Goal: Information Seeking & Learning: Learn about a topic

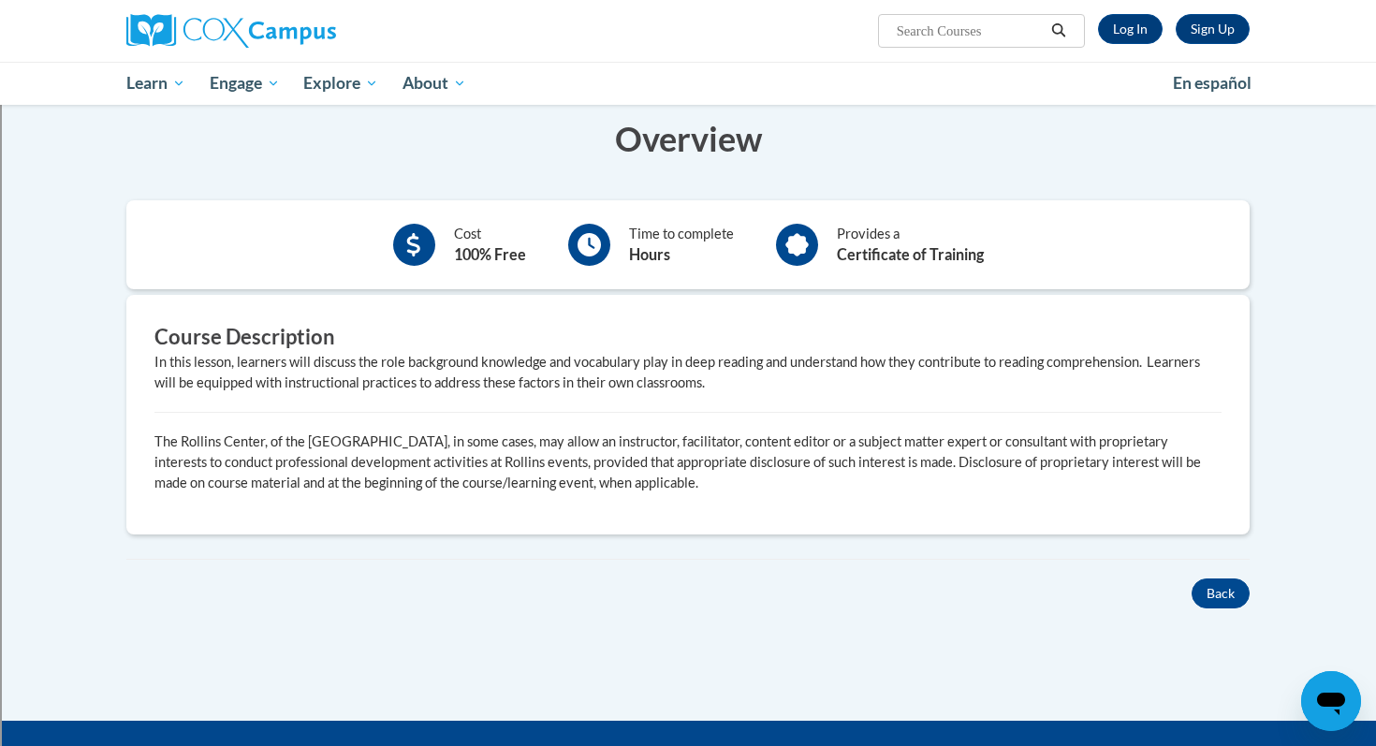
scroll to position [715, 0]
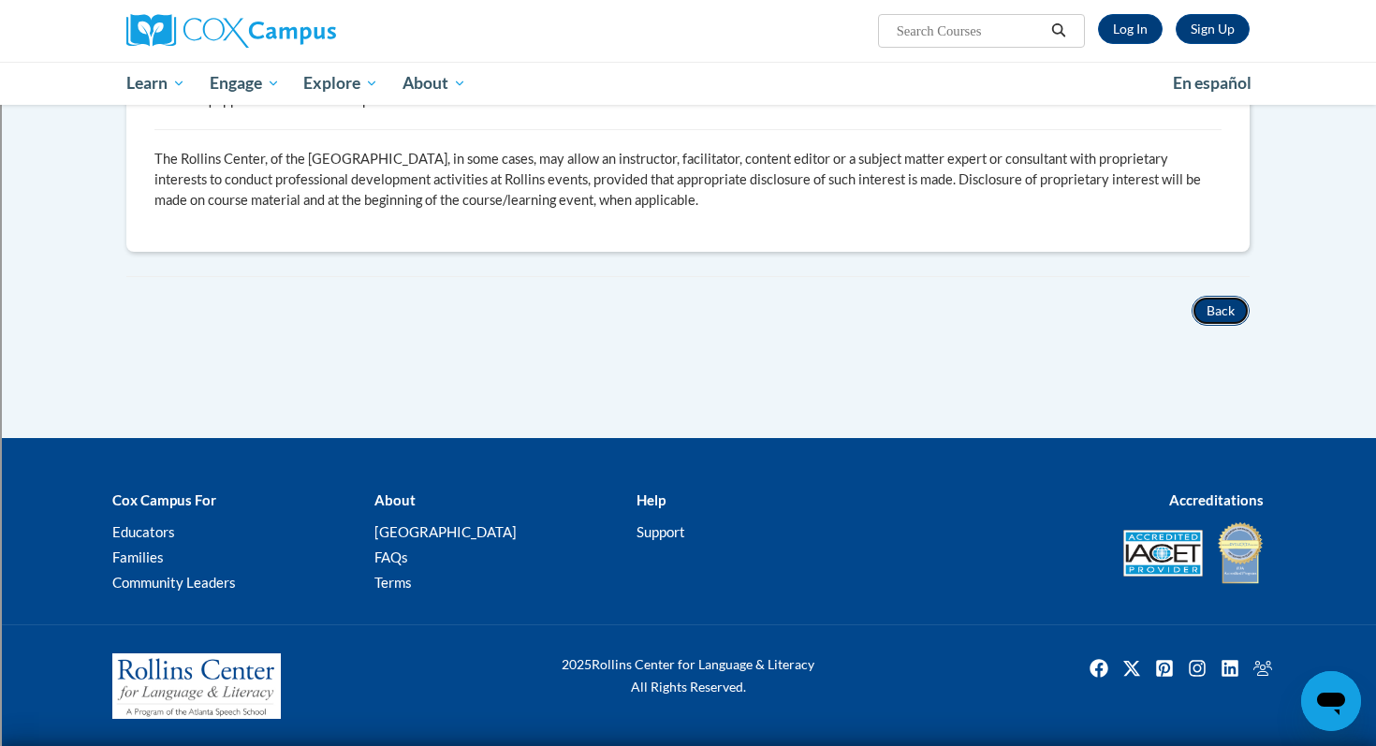
click at [1230, 308] on button "Back" at bounding box center [1221, 311] width 58 height 30
click at [1212, 318] on button "Back" at bounding box center [1221, 311] width 58 height 30
click at [1215, 313] on button "Back" at bounding box center [1221, 311] width 58 height 30
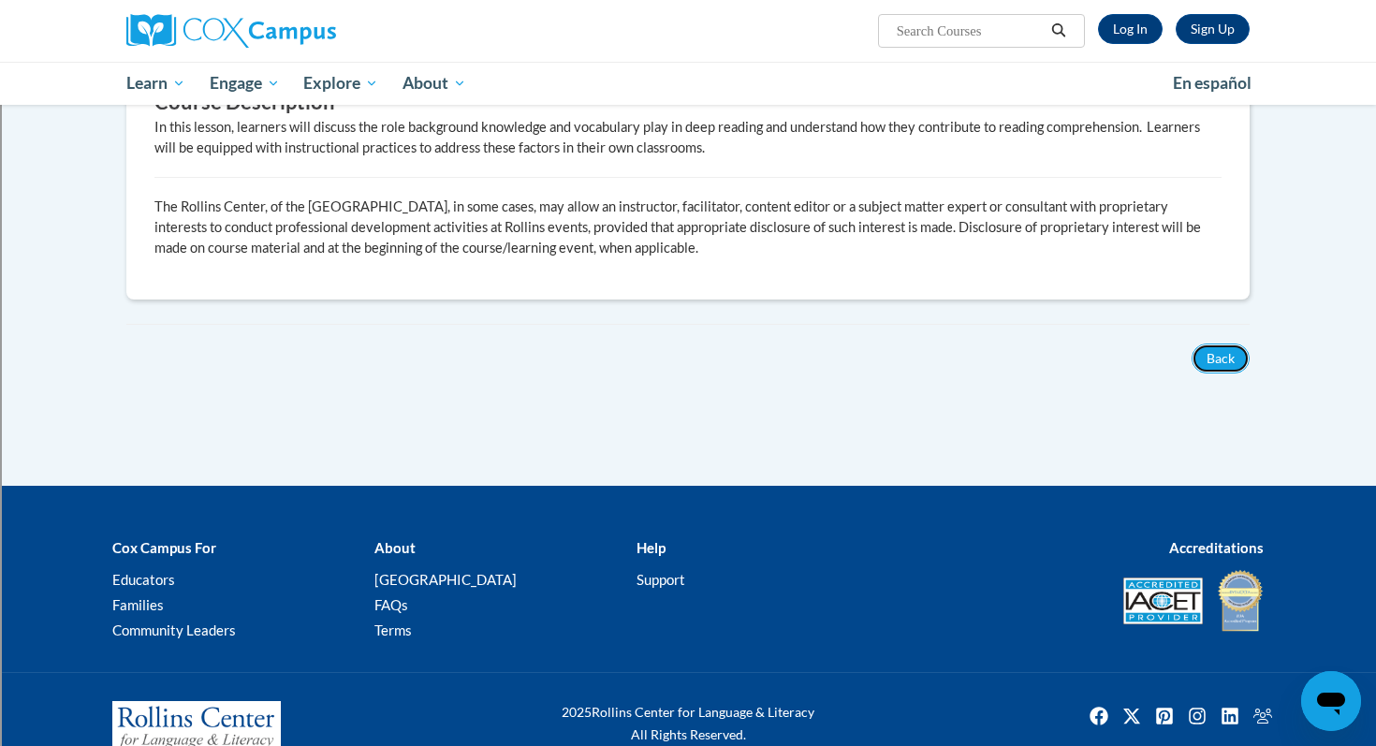
scroll to position [654, 0]
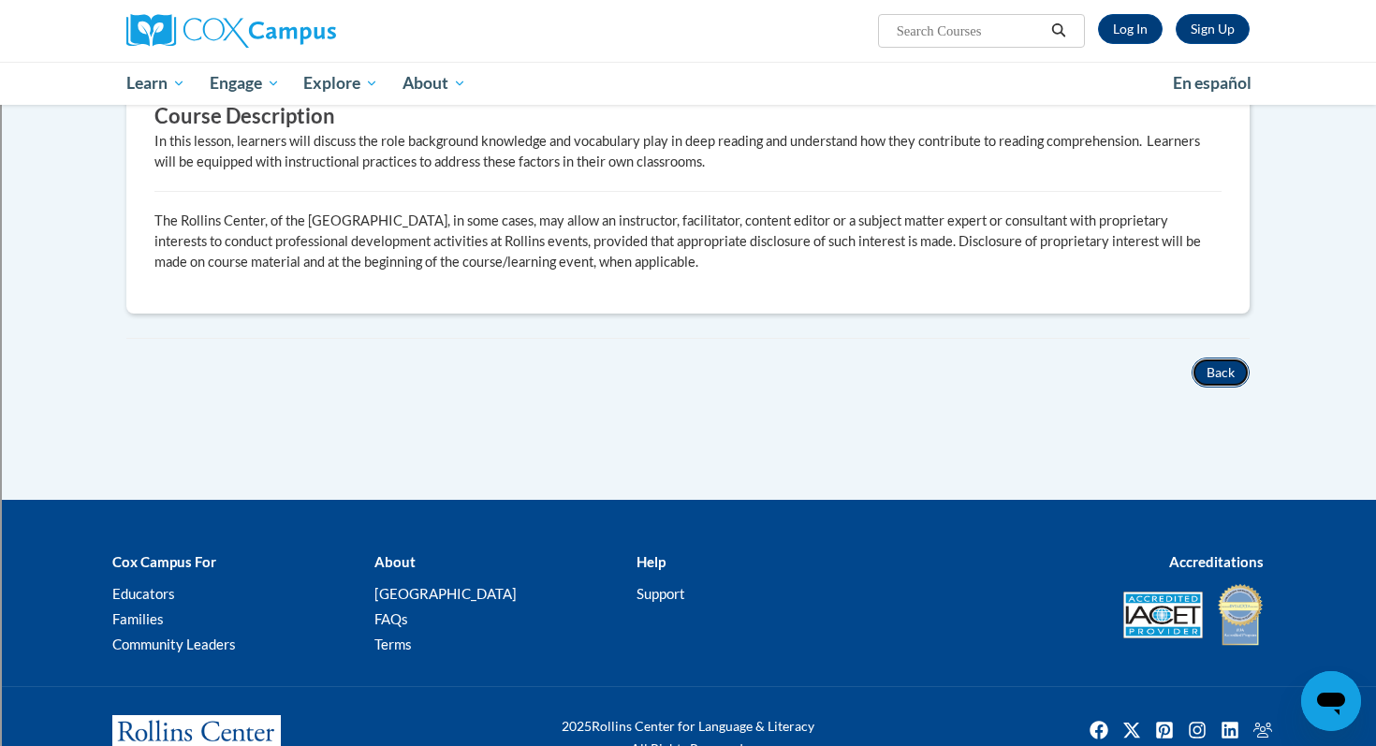
click at [1218, 361] on button "Back" at bounding box center [1221, 373] width 58 height 30
click at [1218, 375] on button "Back" at bounding box center [1221, 373] width 58 height 30
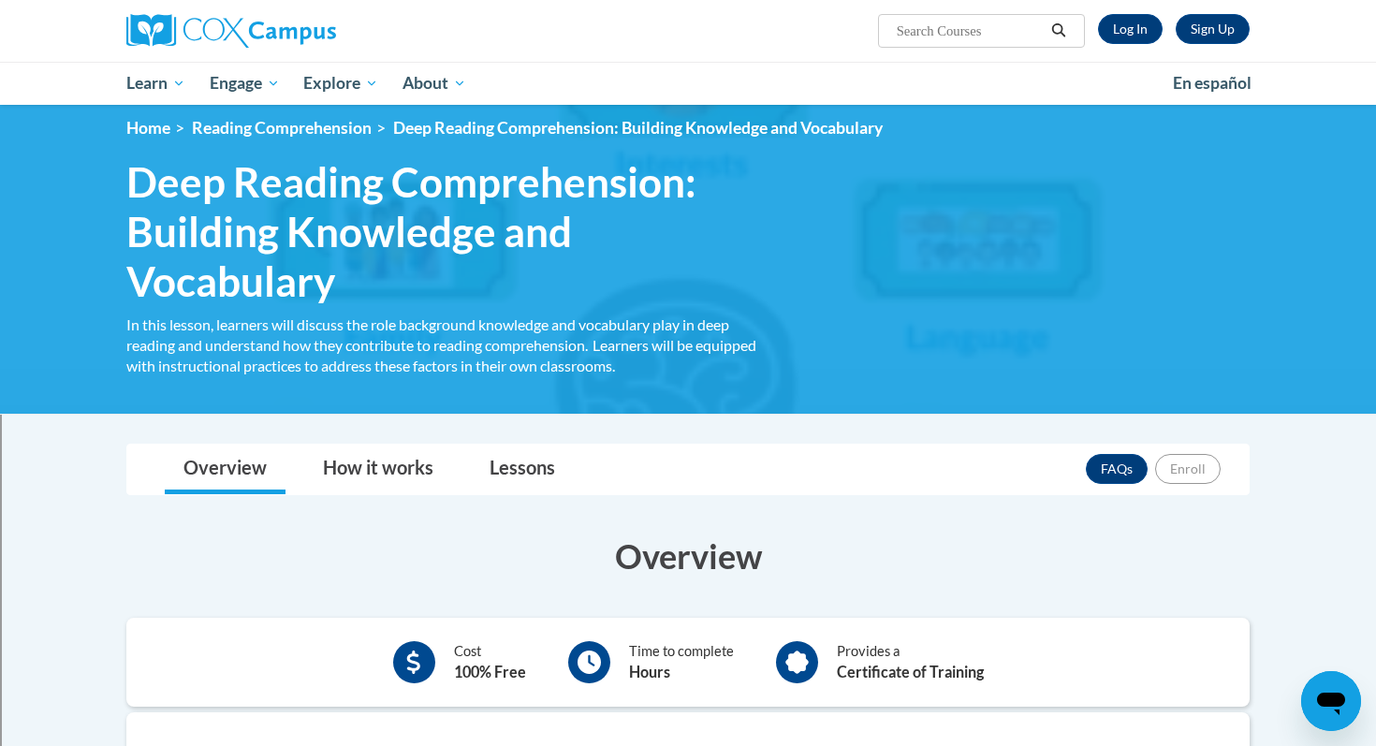
scroll to position [0, 0]
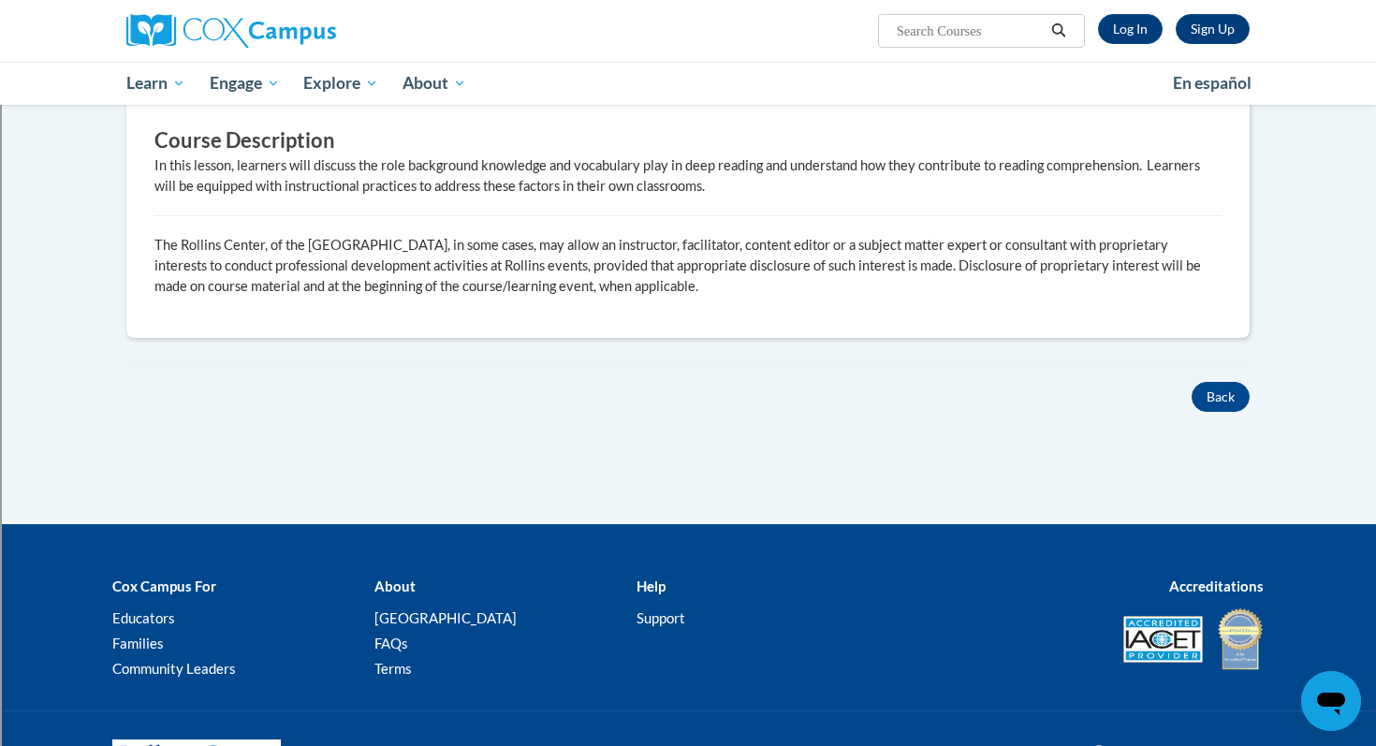
scroll to position [715, 0]
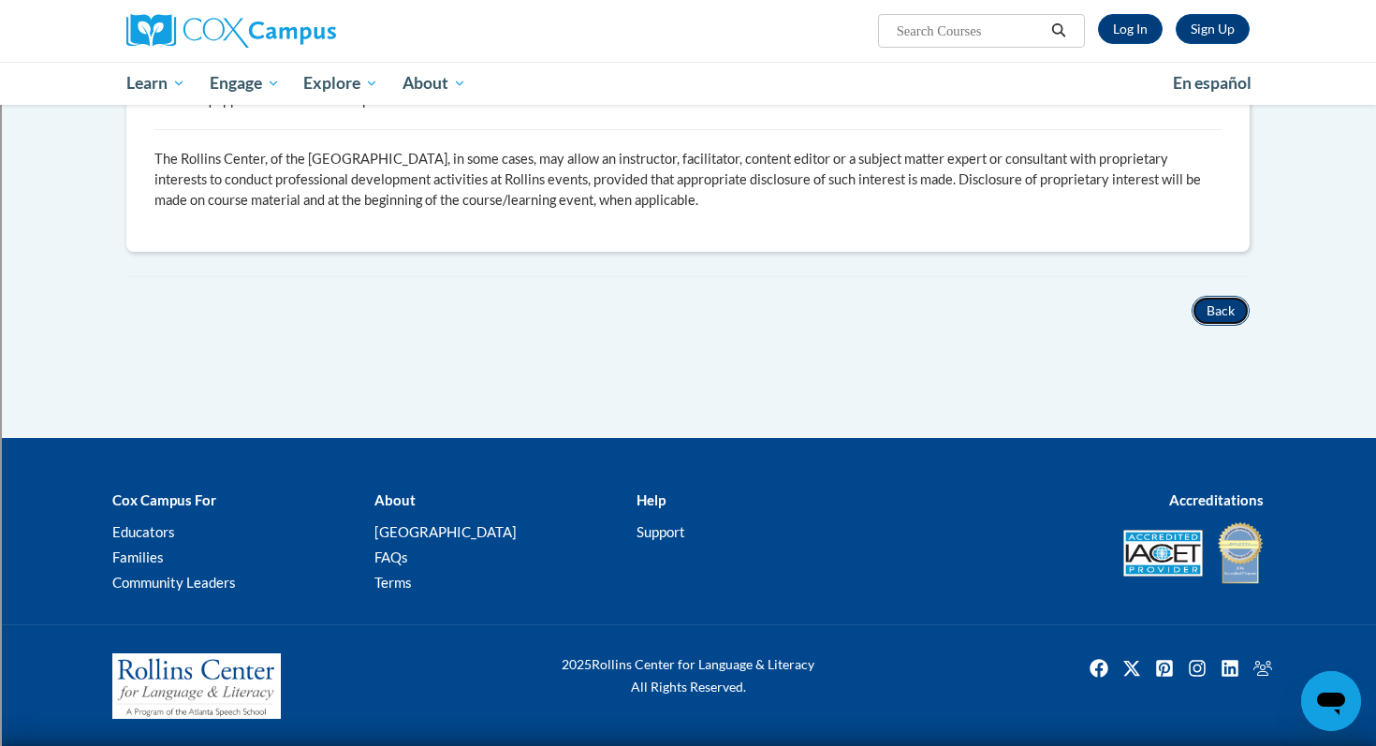
click at [1238, 316] on button "Back" at bounding box center [1221, 311] width 58 height 30
click at [1224, 306] on button "Back" at bounding box center [1221, 311] width 58 height 30
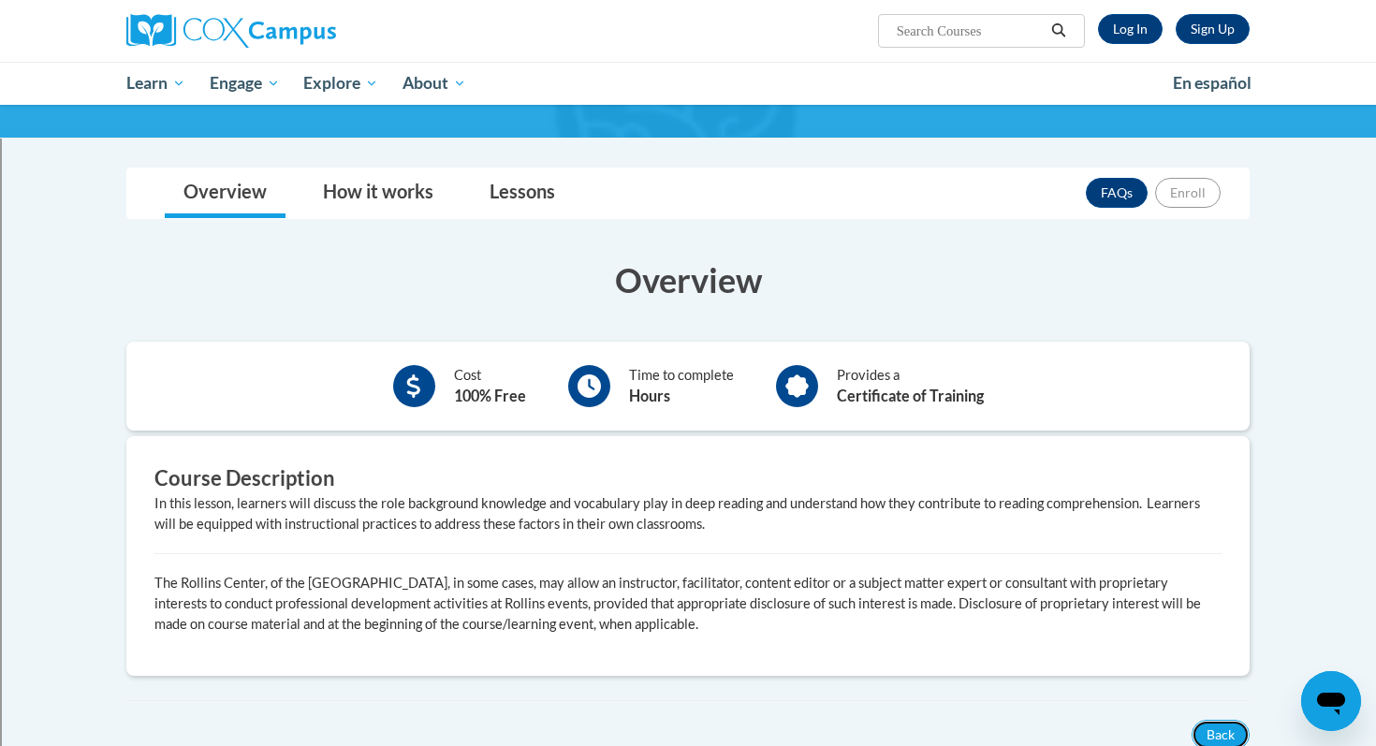
scroll to position [0, 0]
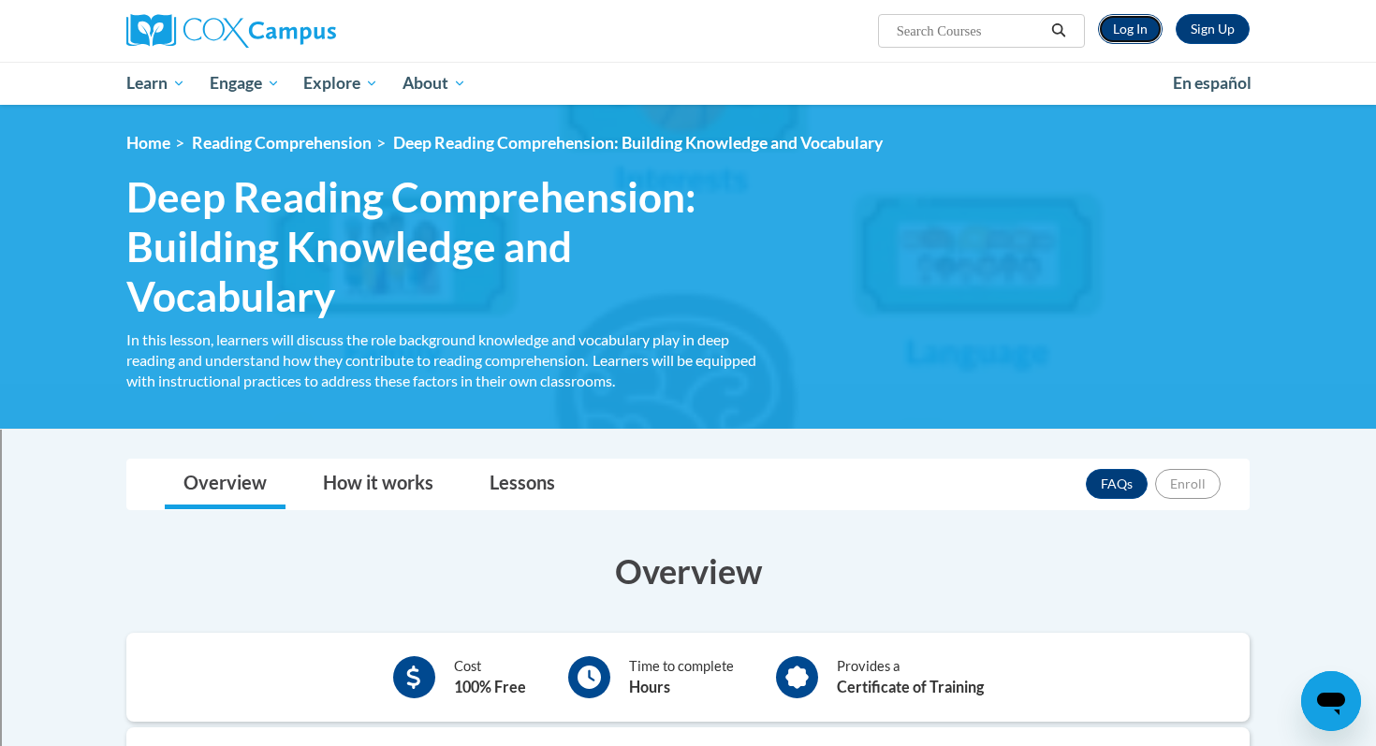
click at [1142, 28] on link "Log In" at bounding box center [1130, 29] width 65 height 30
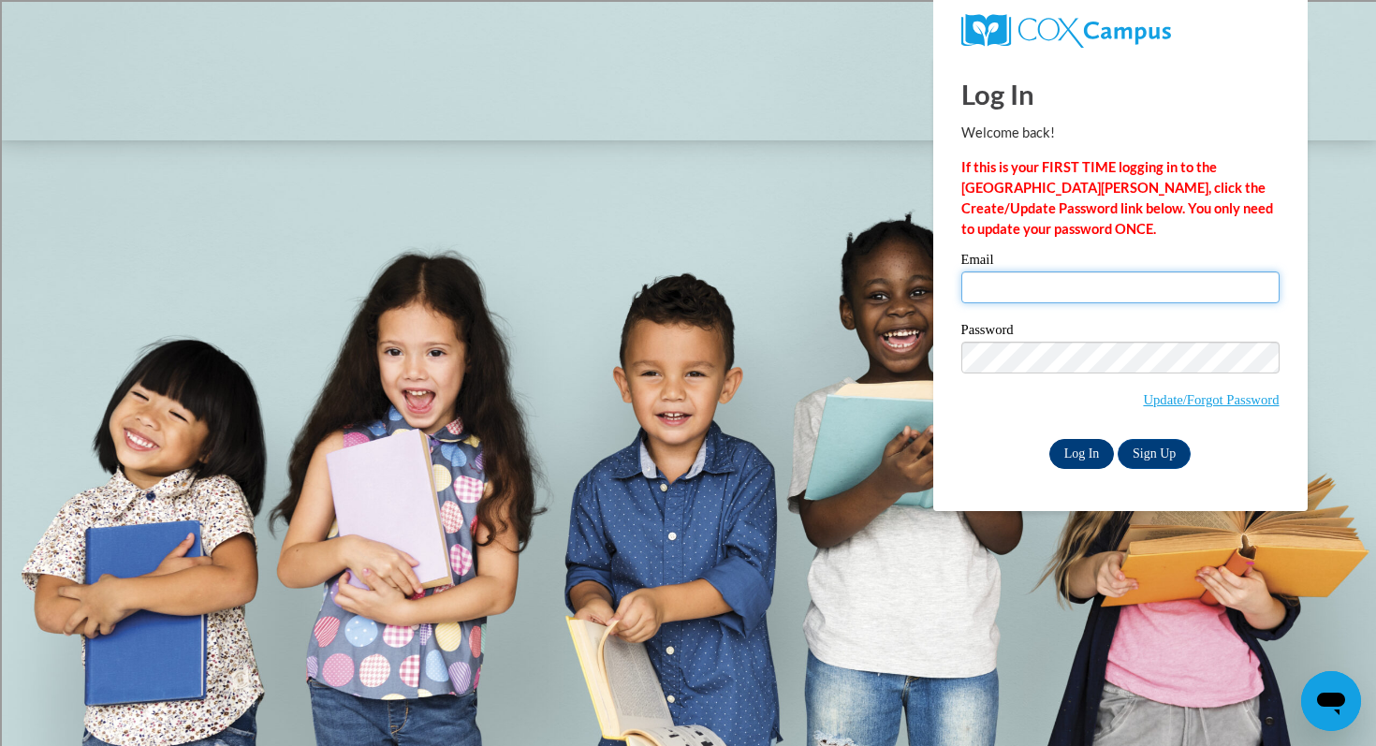
type input "connerm@mcfsd.org"
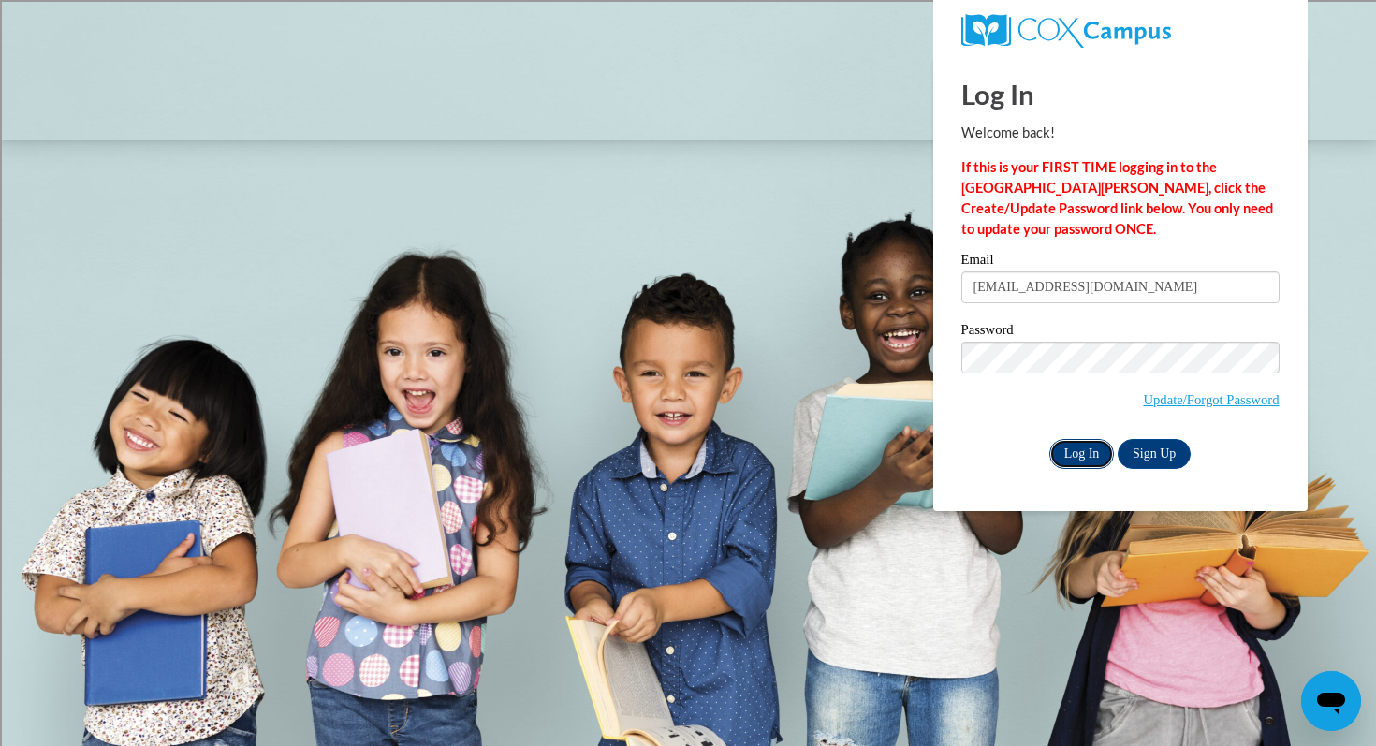
click at [1069, 458] on input "Log In" at bounding box center [1083, 454] width 66 height 30
click at [1069, 451] on input "Log In" at bounding box center [1083, 454] width 66 height 30
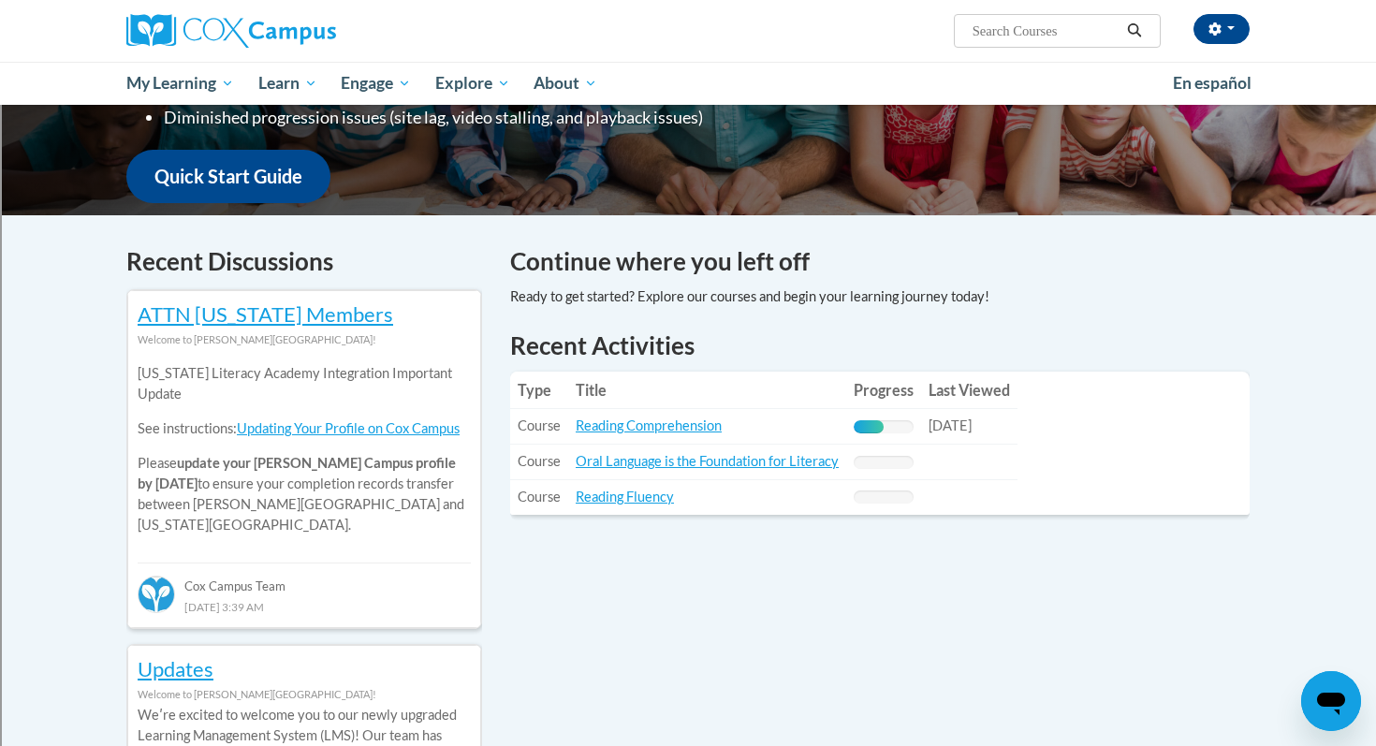
scroll to position [485, 0]
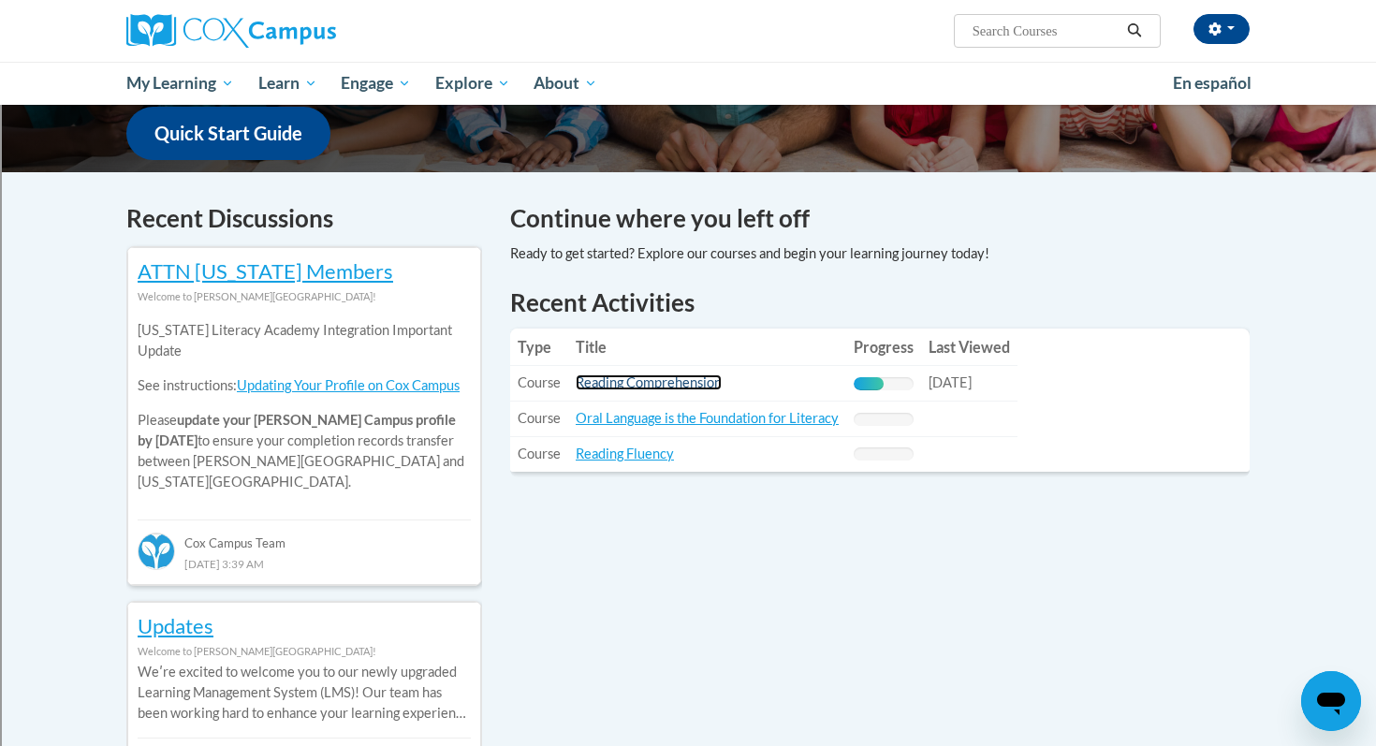
click at [636, 383] on link "Reading Comprehension" at bounding box center [649, 383] width 146 height 16
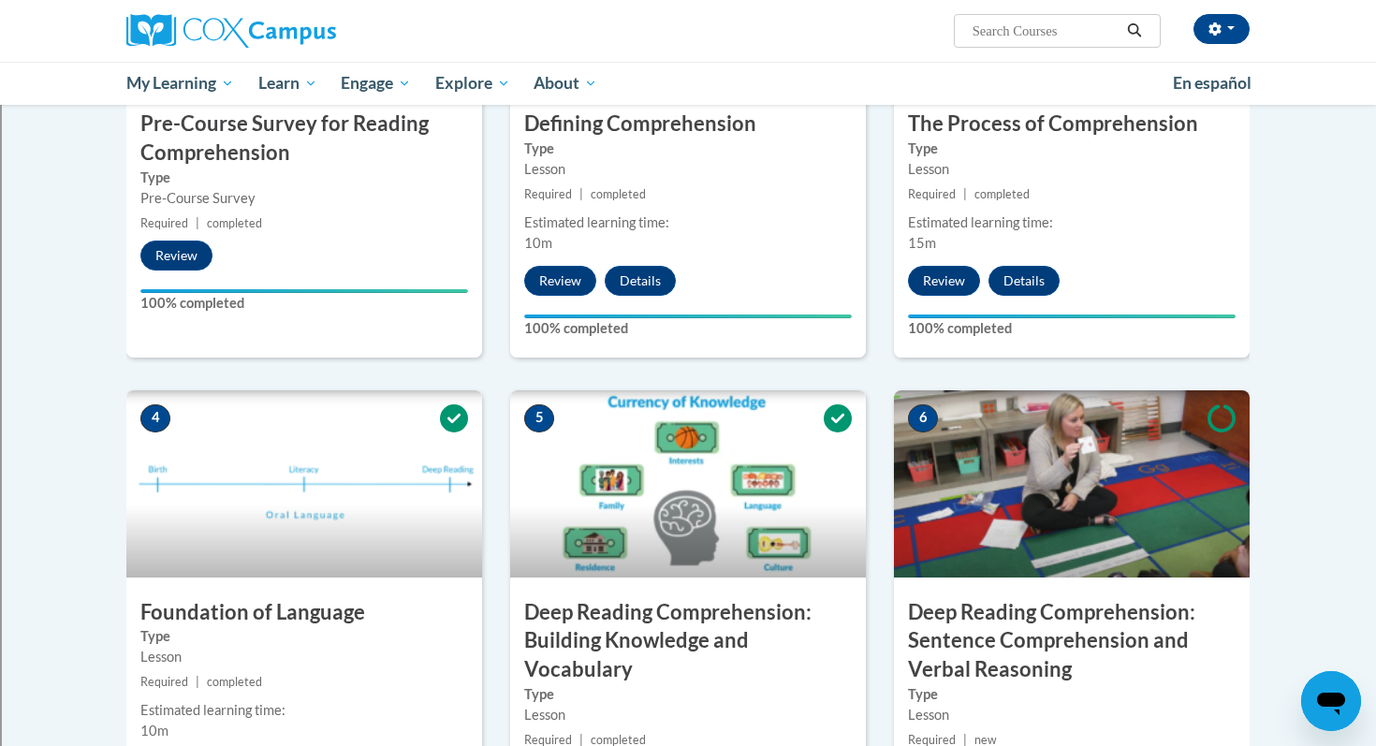
scroll to position [291, 0]
